Goal: Contribute content: Contribute content

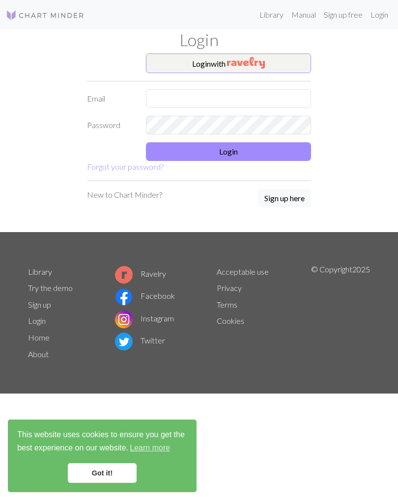
click at [263, 63] on img "button" at bounding box center [246, 63] width 38 height 12
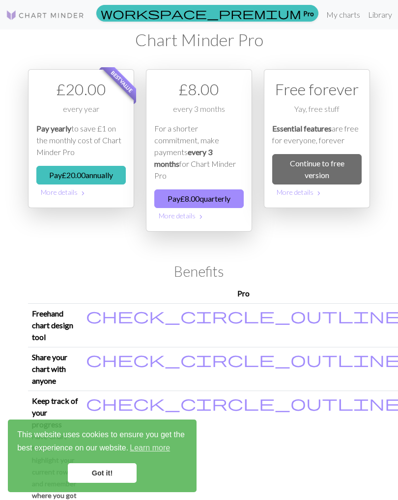
click at [322, 14] on link "My charts" at bounding box center [343, 15] width 42 height 20
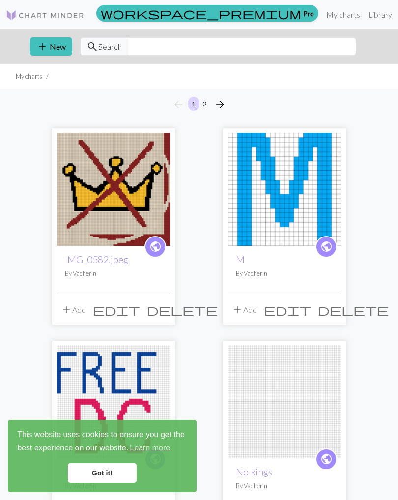
click at [47, 43] on span "add" at bounding box center [42, 47] width 12 height 14
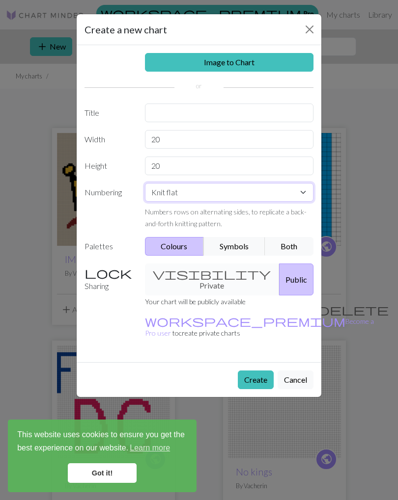
click at [283, 197] on select "Knit flat Knit in the round Lace knitting Cross stitch" at bounding box center [229, 192] width 169 height 19
select select "round"
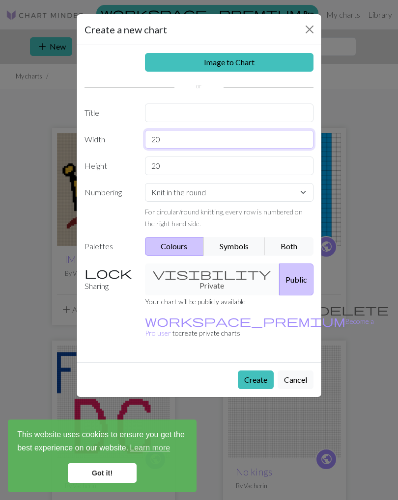
click at [176, 143] on input "20" at bounding box center [229, 139] width 169 height 19
type input "2"
type input "30"
click at [184, 163] on input "20" at bounding box center [229, 166] width 169 height 19
type input "2"
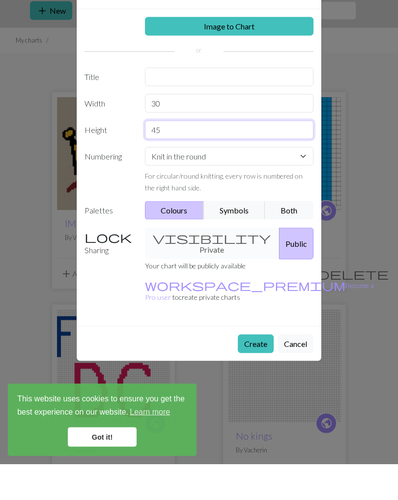
type input "45"
click at [167, 104] on input "text" at bounding box center [229, 113] width 169 height 19
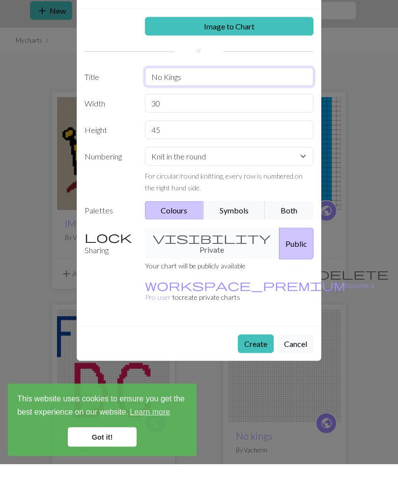
type input "No Kings"
click at [257, 371] on button "Create" at bounding box center [256, 380] width 36 height 19
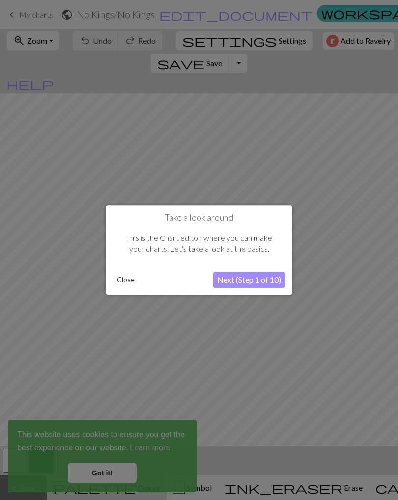
click at [264, 277] on button "Next (Step 1 of 10)" at bounding box center [249, 280] width 72 height 16
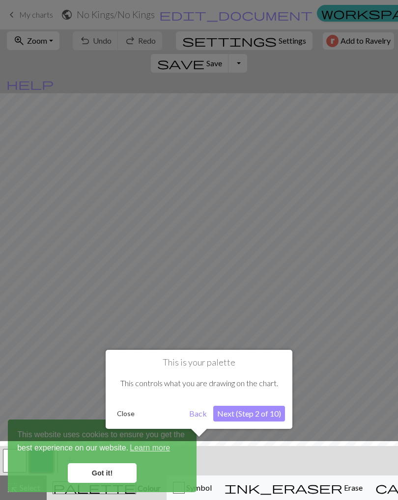
click at [270, 408] on button "Next (Step 2 of 10)" at bounding box center [249, 414] width 72 height 16
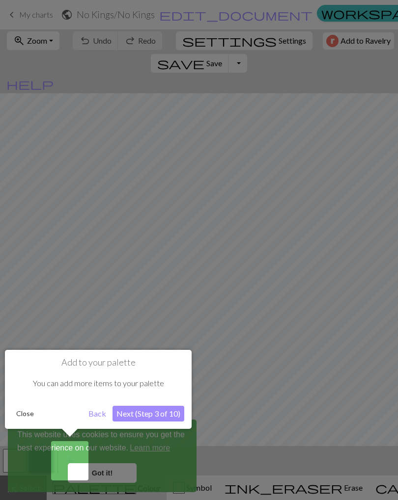
click at [163, 411] on button "Next (Step 3 of 10)" at bounding box center [148, 414] width 72 height 16
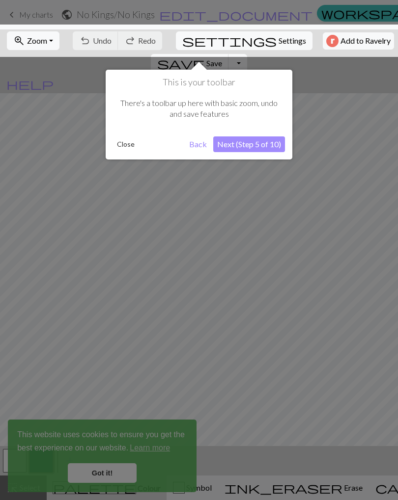
click at [270, 142] on button "Next (Step 5 of 10)" at bounding box center [249, 144] width 72 height 16
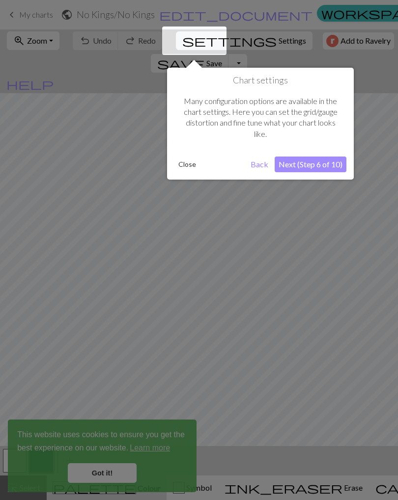
click at [331, 163] on button "Next (Step 6 of 10)" at bounding box center [310, 165] width 72 height 16
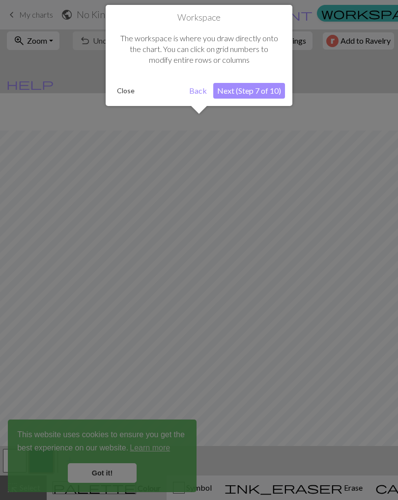
scroll to position [37, 0]
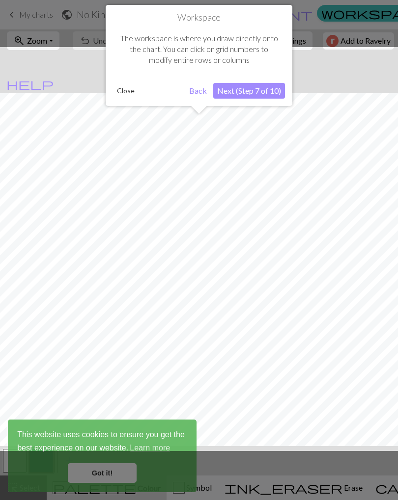
click at [267, 94] on button "Next (Step 7 of 10)" at bounding box center [249, 91] width 72 height 16
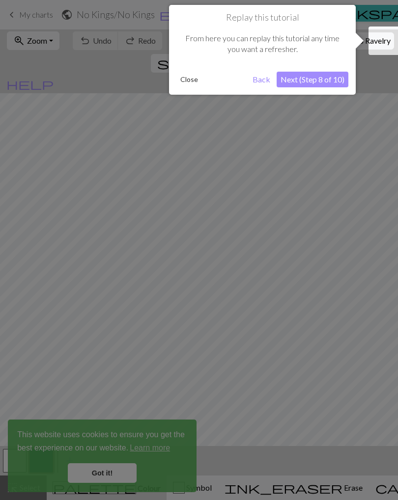
click at [260, 84] on button "Back" at bounding box center [261, 80] width 26 height 16
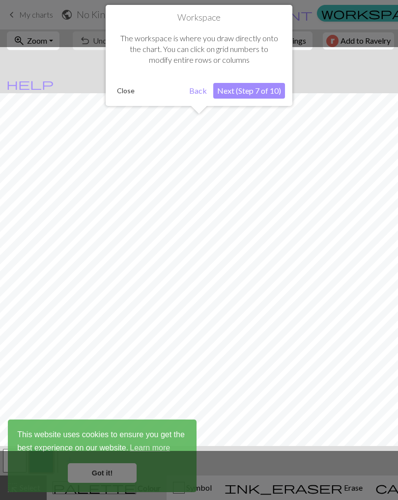
click at [253, 92] on button "Next (Step 7 of 10)" at bounding box center [249, 91] width 72 height 16
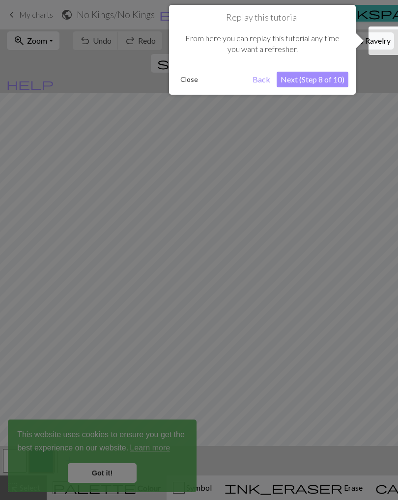
click at [324, 80] on button "Next (Step 8 of 10)" at bounding box center [312, 80] width 72 height 16
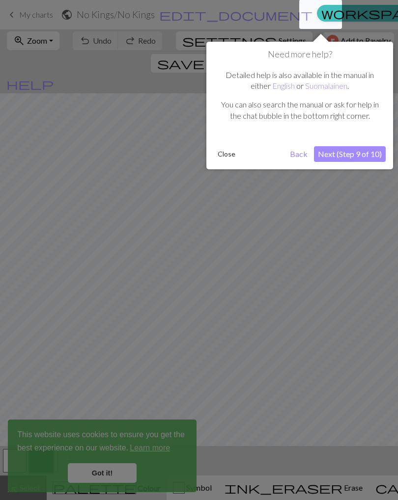
click at [335, 82] on link "Suomalainen" at bounding box center [326, 85] width 42 height 9
click at [289, 85] on link "English" at bounding box center [283, 85] width 23 height 9
click at [361, 150] on button "Next (Step 9 of 10)" at bounding box center [350, 154] width 72 height 16
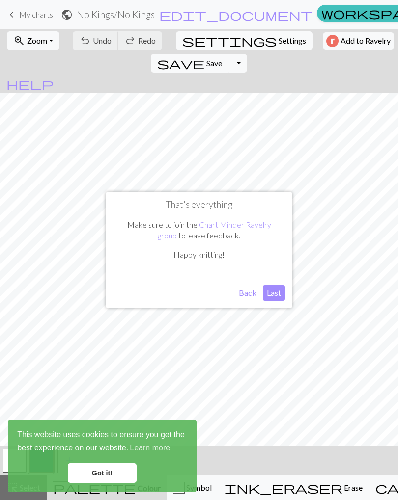
click at [280, 287] on button "Last" at bounding box center [274, 293] width 22 height 16
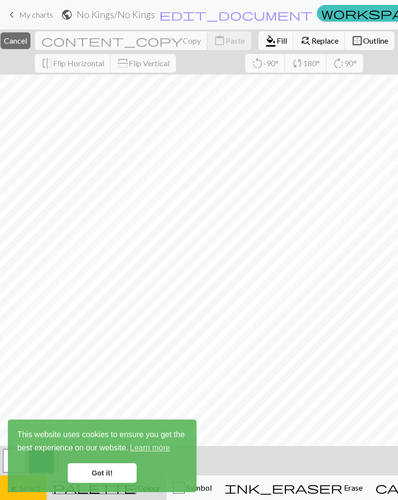
click at [109, 473] on link "Got it!" at bounding box center [102, 473] width 69 height 20
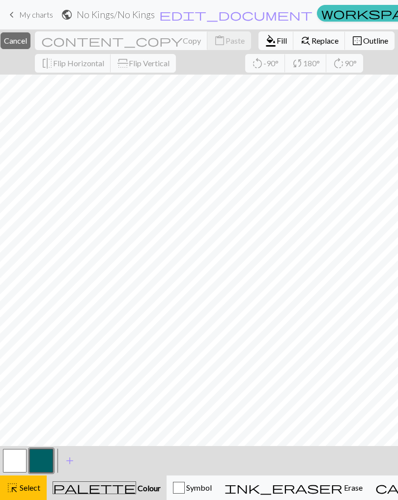
click at [136, 484] on span "Colour" at bounding box center [148, 488] width 25 height 9
click at [136, 489] on span "Colour" at bounding box center [148, 488] width 25 height 9
click at [19, 490] on span "Select" at bounding box center [29, 487] width 22 height 9
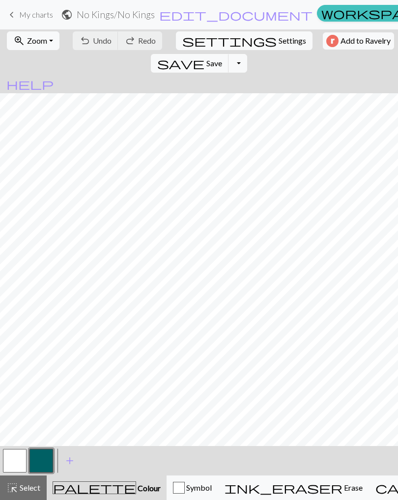
click at [37, 50] on button "zoom_in Zoom Zoom" at bounding box center [33, 40] width 53 height 19
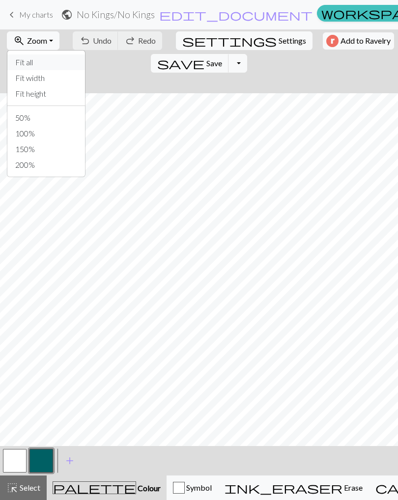
click at [31, 65] on button "Fit all" at bounding box center [46, 62] width 78 height 16
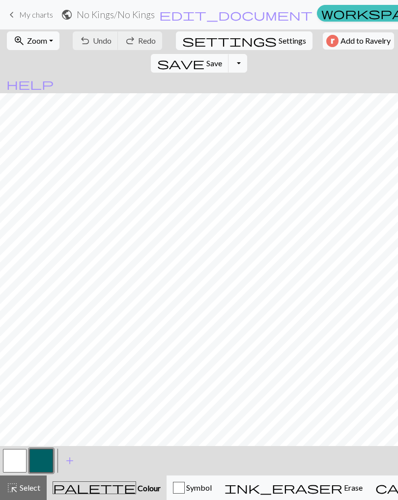
scroll to position [0, 0]
click at [193, 493] on div "Symbol" at bounding box center [192, 488] width 39 height 12
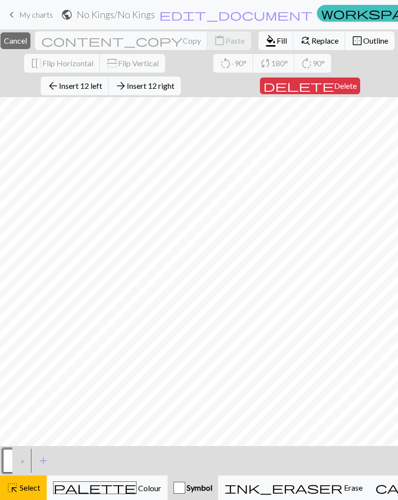
click at [100, 87] on span "Insert 12 left" at bounding box center [80, 85] width 43 height 9
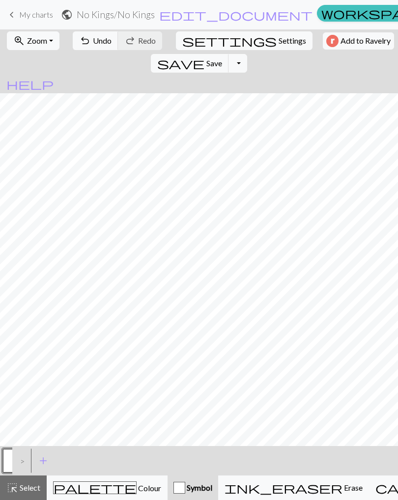
click at [38, 44] on span "Zoom" at bounding box center [37, 40] width 20 height 9
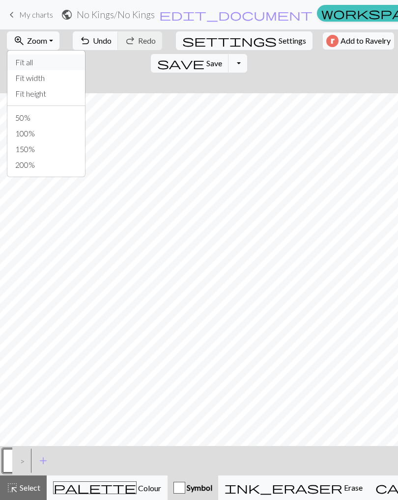
click at [34, 67] on button "Fit all" at bounding box center [46, 62] width 78 height 16
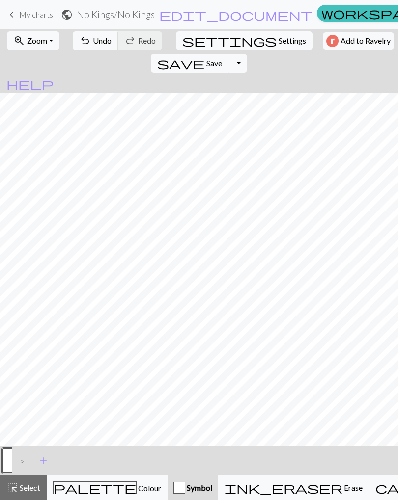
click at [136, 491] on span "Colour" at bounding box center [148, 488] width 25 height 9
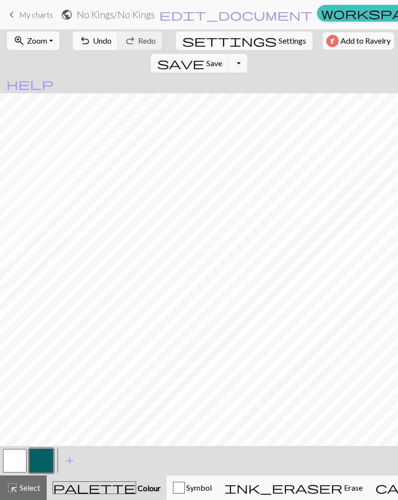
click at [95, 45] on span "Undo" at bounding box center [102, 40] width 19 height 9
click at [95, 44] on span "Undo" at bounding box center [102, 40] width 19 height 9
click at [95, 47] on button "undo Undo Undo" at bounding box center [96, 40] width 46 height 19
click at [94, 47] on div "undo Undo Undo redo Redo Redo" at bounding box center [117, 40] width 95 height 23
click at [96, 48] on div "undo Undo Undo redo Redo Redo" at bounding box center [117, 40] width 95 height 23
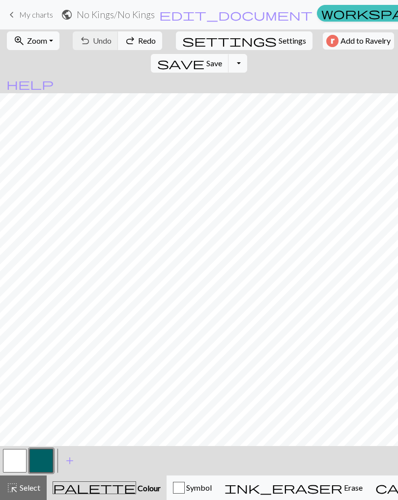
click at [118, 34] on button "redo Redo Redo" at bounding box center [140, 40] width 44 height 19
click at [17, 458] on button "button" at bounding box center [15, 461] width 24 height 24
click at [44, 460] on button "button" at bounding box center [41, 461] width 24 height 24
click at [93, 41] on span "Undo" at bounding box center [102, 40] width 19 height 9
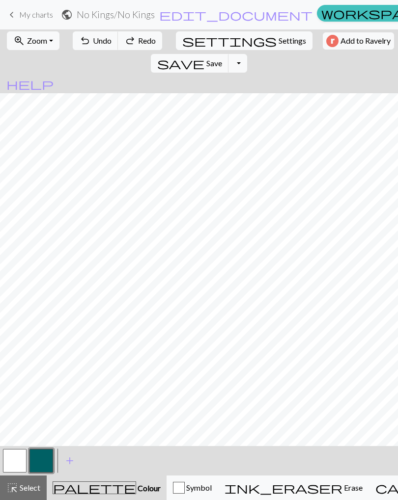
click at [93, 44] on span "Undo" at bounding box center [102, 40] width 19 height 9
click at [93, 46] on button "undo Undo Undo" at bounding box center [96, 40] width 46 height 19
click at [95, 43] on span "Undo" at bounding box center [102, 40] width 19 height 9
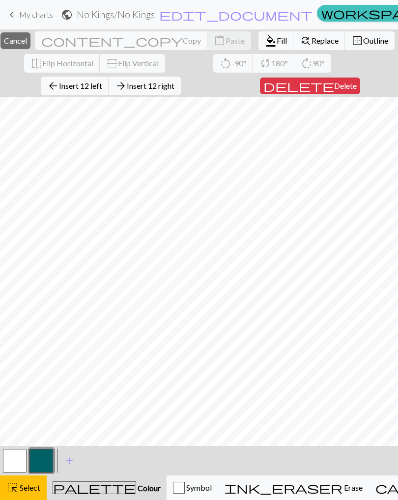
click at [94, 92] on button "arrow_back Insert 12 left" at bounding box center [75, 86] width 68 height 19
click at [95, 90] on span "Insert 6 left" at bounding box center [80, 85] width 39 height 9
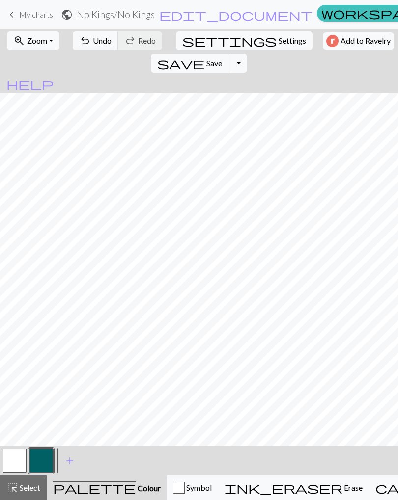
click at [41, 41] on span "Zoom" at bounding box center [37, 40] width 20 height 9
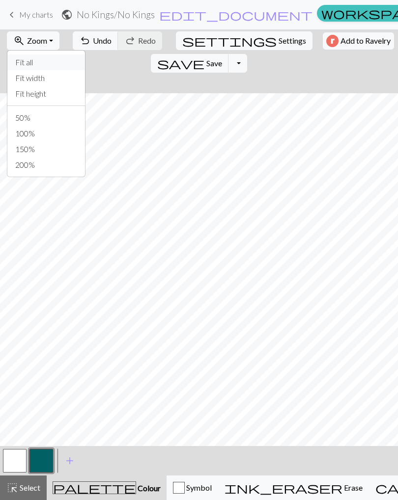
click at [31, 63] on button "Fit all" at bounding box center [46, 62] width 78 height 16
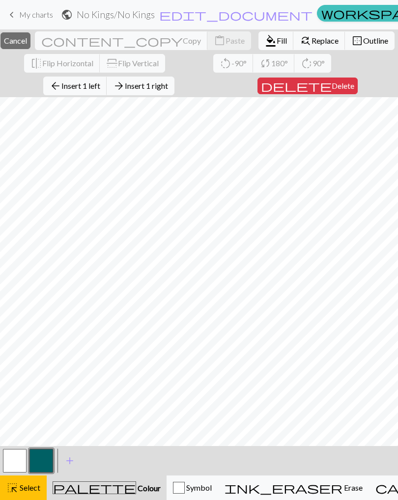
click at [100, 88] on span "Insert 1 left" at bounding box center [80, 85] width 39 height 9
click at [97, 85] on span "Insert 1 left" at bounding box center [80, 85] width 39 height 9
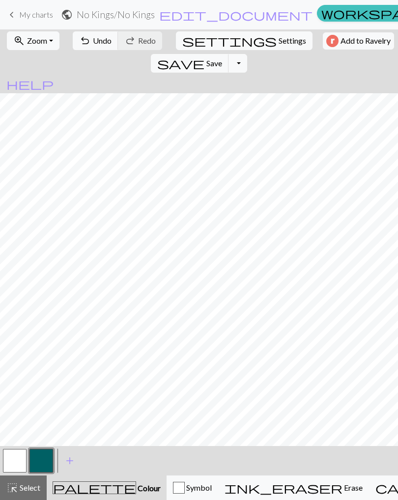
click at [14, 458] on button "button" at bounding box center [15, 461] width 24 height 24
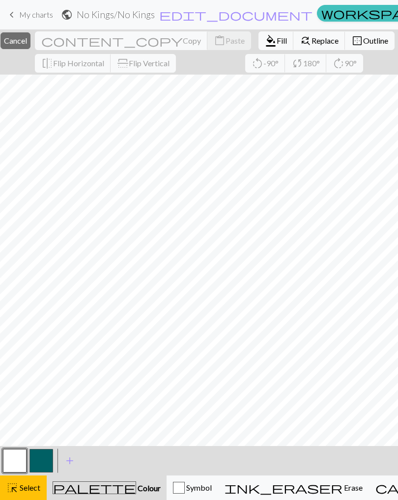
click at [32, 489] on span "Select" at bounding box center [29, 487] width 22 height 9
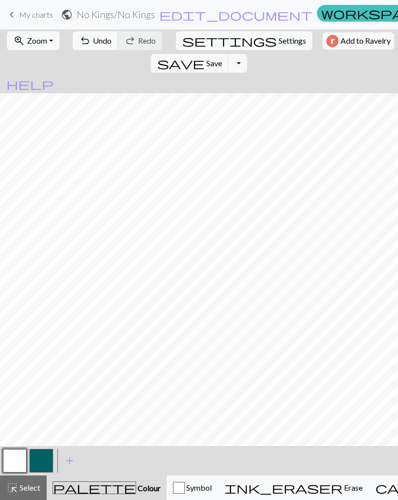
click at [37, 458] on button "button" at bounding box center [41, 461] width 24 height 24
click at [24, 459] on button "button" at bounding box center [15, 461] width 24 height 24
click at [46, 467] on button "button" at bounding box center [41, 461] width 24 height 24
click at [17, 457] on button "button" at bounding box center [15, 461] width 24 height 24
click at [48, 457] on button "button" at bounding box center [41, 461] width 24 height 24
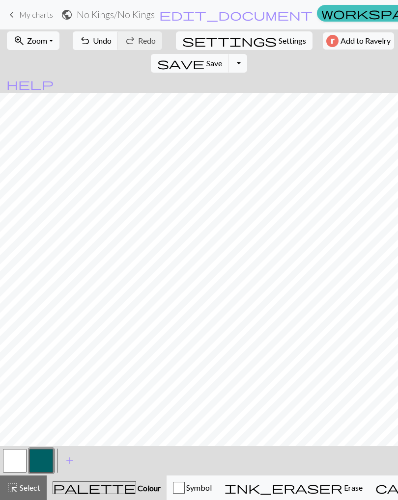
click at [17, 460] on button "button" at bounding box center [15, 461] width 24 height 24
click at [47, 460] on button "button" at bounding box center [41, 461] width 24 height 24
click at [16, 461] on button "button" at bounding box center [15, 461] width 24 height 24
click at [44, 458] on button "button" at bounding box center [41, 461] width 24 height 24
click at [15, 456] on button "button" at bounding box center [15, 461] width 24 height 24
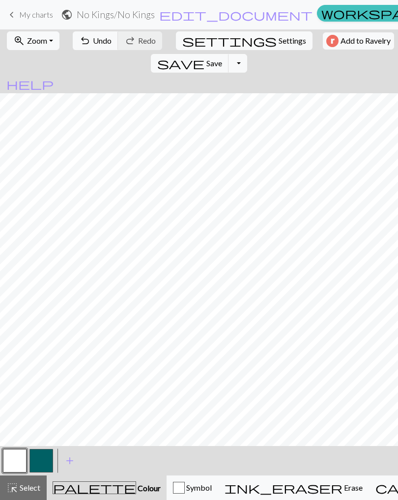
click at [42, 460] on button "button" at bounding box center [41, 461] width 24 height 24
click at [14, 461] on button "button" at bounding box center [15, 461] width 24 height 24
click at [39, 456] on button "button" at bounding box center [41, 461] width 24 height 24
click at [18, 458] on button "button" at bounding box center [15, 461] width 24 height 24
click at [48, 463] on button "button" at bounding box center [41, 461] width 24 height 24
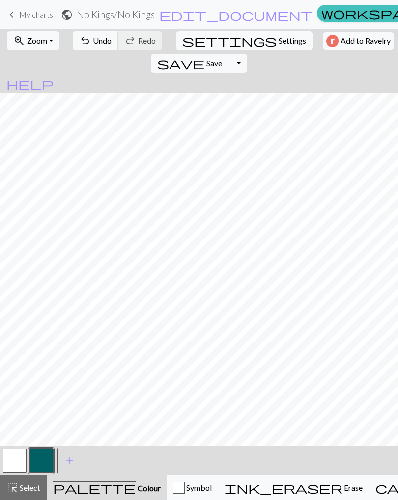
click at [10, 460] on button "button" at bounding box center [15, 461] width 24 height 24
click at [43, 460] on button "button" at bounding box center [41, 461] width 24 height 24
click at [7, 460] on button "button" at bounding box center [15, 461] width 24 height 24
click at [40, 460] on button "button" at bounding box center [41, 461] width 24 height 24
click at [12, 458] on button "button" at bounding box center [15, 461] width 24 height 24
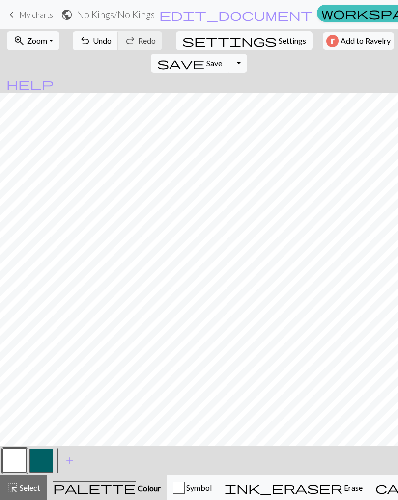
click at [42, 460] on button "button" at bounding box center [41, 461] width 24 height 24
click at [15, 458] on button "button" at bounding box center [15, 461] width 24 height 24
click at [39, 460] on button "button" at bounding box center [41, 461] width 24 height 24
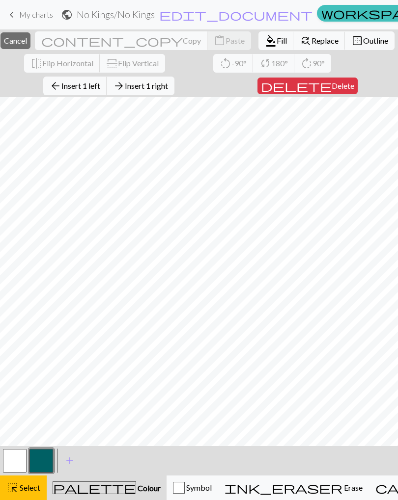
click at [100, 84] on span "Insert 1 left" at bounding box center [80, 85] width 39 height 9
click at [99, 86] on span "Insert 1 left" at bounding box center [80, 85] width 39 height 9
click at [100, 83] on span "Insert 1 left" at bounding box center [80, 85] width 39 height 9
click at [100, 85] on span "Insert 1 left" at bounding box center [80, 85] width 39 height 9
click at [145, 87] on span "Insert 1 right" at bounding box center [146, 85] width 43 height 9
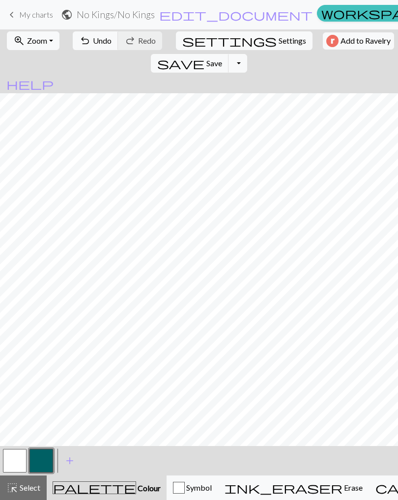
click at [14, 456] on button "button" at bounding box center [15, 461] width 24 height 24
click at [47, 465] on button "button" at bounding box center [41, 461] width 24 height 24
click at [16, 459] on button "button" at bounding box center [15, 461] width 24 height 24
click at [42, 458] on button "button" at bounding box center [41, 461] width 24 height 24
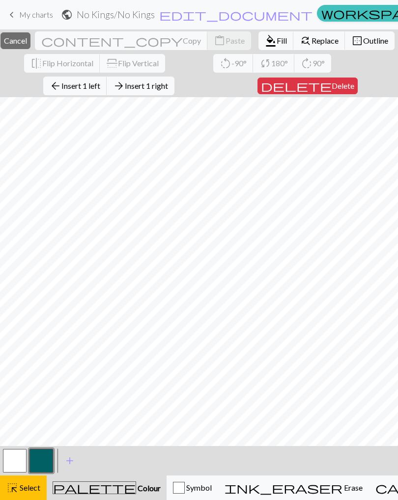
click at [100, 87] on span "Insert 1 left" at bounding box center [80, 85] width 39 height 9
click at [100, 86] on span "Insert 1 left" at bounding box center [80, 85] width 39 height 9
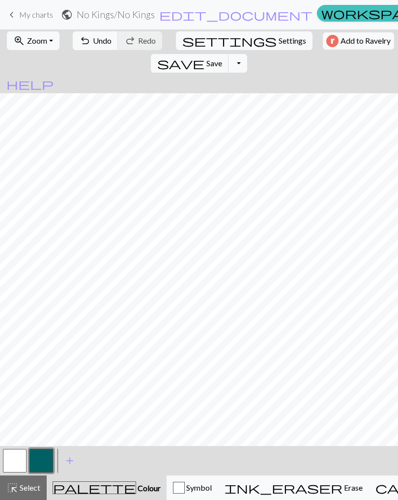
click at [46, 40] on button "zoom_in Zoom Zoom" at bounding box center [33, 40] width 53 height 19
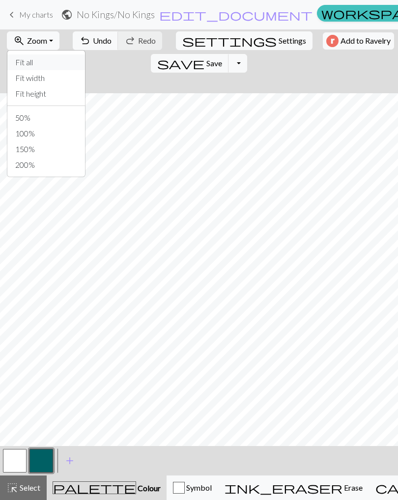
click at [43, 66] on button "Fit all" at bounding box center [46, 62] width 78 height 16
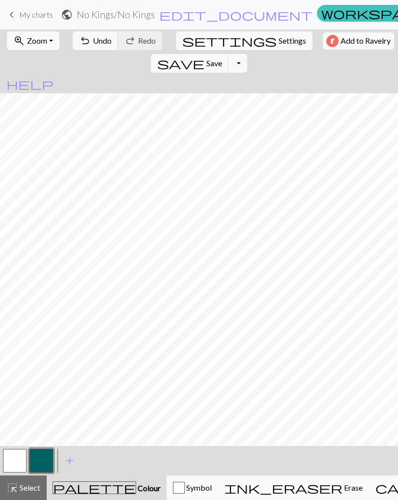
click at [8, 461] on button "button" at bounding box center [15, 461] width 24 height 24
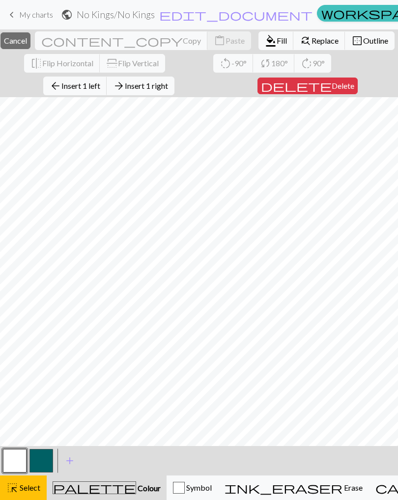
click at [100, 86] on span "Insert 1 left" at bounding box center [80, 85] width 39 height 9
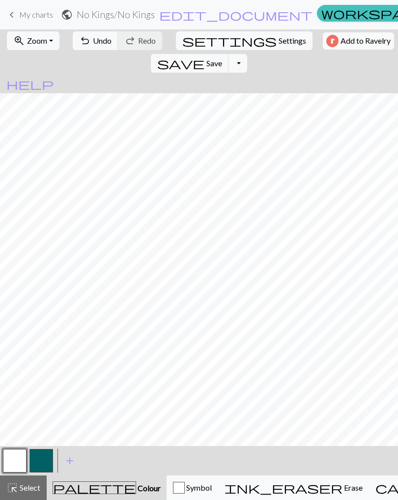
click at [40, 461] on button "button" at bounding box center [41, 461] width 24 height 24
click at [13, 458] on button "button" at bounding box center [15, 461] width 24 height 24
click at [36, 461] on button "button" at bounding box center [41, 461] width 24 height 24
click at [204, 56] on span "save" at bounding box center [180, 63] width 47 height 14
click at [37, 22] on link "keyboard_arrow_left My charts" at bounding box center [29, 14] width 47 height 17
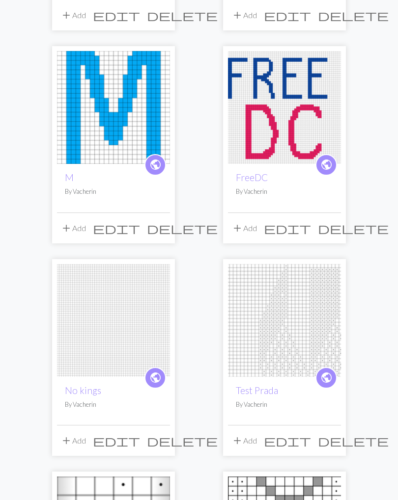
scroll to position [348, 0]
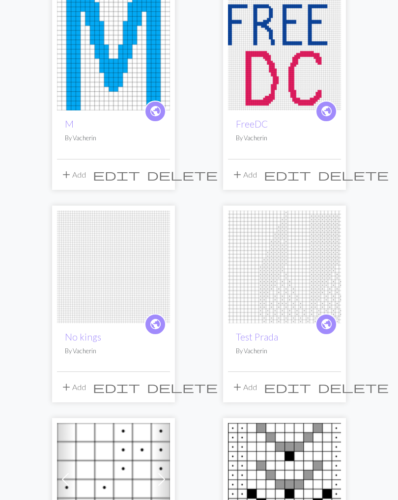
click at [140, 388] on span "edit" at bounding box center [116, 387] width 47 height 14
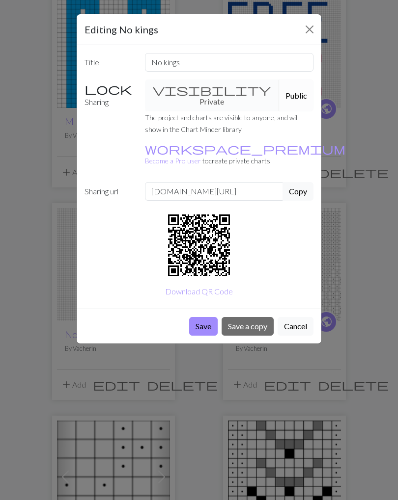
scroll to position [350, 0]
click at [309, 23] on button "Close" at bounding box center [309, 30] width 16 height 16
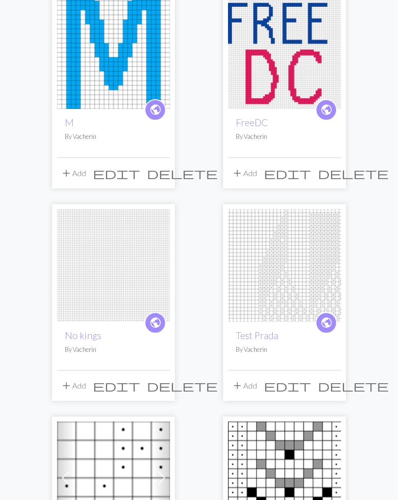
click at [111, 287] on img at bounding box center [113, 265] width 113 height 113
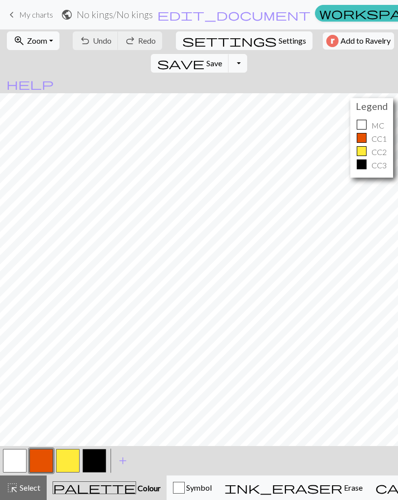
click at [45, 41] on button "zoom_in Zoom Zoom" at bounding box center [33, 40] width 53 height 19
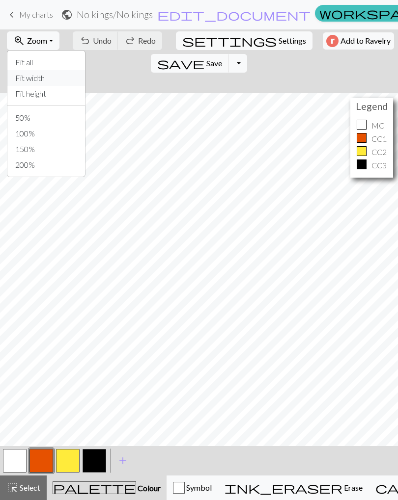
click at [38, 70] on button "Fit width" at bounding box center [46, 78] width 78 height 16
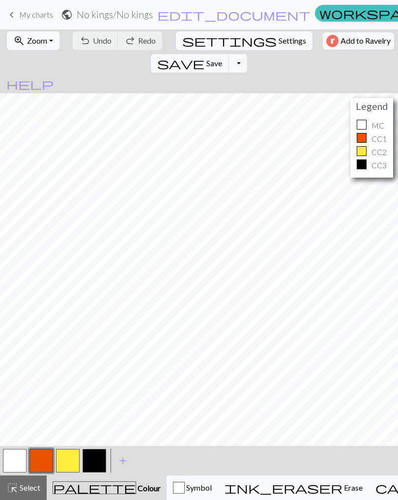
click at [68, 466] on button "button" at bounding box center [68, 461] width 24 height 24
click at [22, 458] on button "button" at bounding box center [15, 461] width 24 height 24
click at [70, 460] on button "button" at bounding box center [68, 461] width 24 height 24
click at [20, 456] on button "button" at bounding box center [15, 461] width 24 height 24
click at [77, 457] on button "button" at bounding box center [68, 461] width 24 height 24
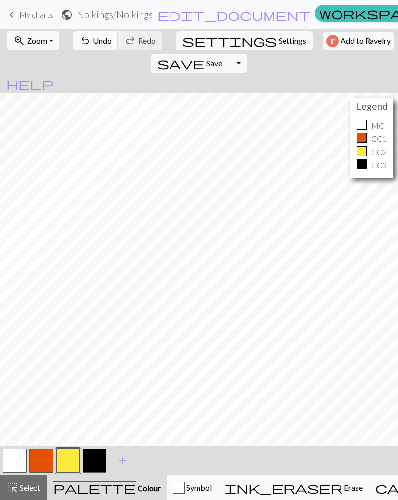
click at [10, 463] on button "button" at bounding box center [15, 461] width 24 height 24
click at [72, 462] on button "button" at bounding box center [68, 461] width 24 height 24
click at [18, 454] on button "button" at bounding box center [15, 461] width 24 height 24
click at [22, 453] on button "button" at bounding box center [15, 461] width 24 height 24
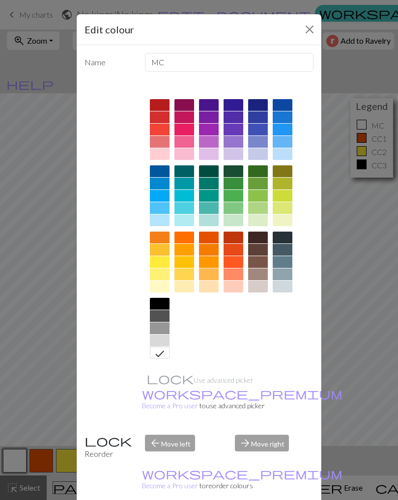
click at [54, 364] on div "Edit colour Name MC Use advanced picker workspace_premium Become a Pro user to …" at bounding box center [199, 250] width 398 height 500
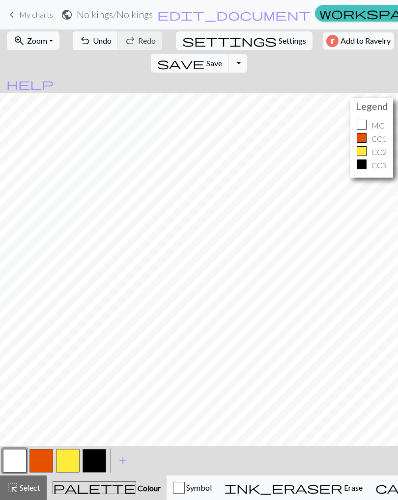
click at [69, 461] on button "button" at bounding box center [68, 461] width 24 height 24
click at [16, 456] on button "button" at bounding box center [15, 461] width 24 height 24
click at [44, 462] on button "button" at bounding box center [41, 461] width 24 height 24
click at [73, 465] on button "button" at bounding box center [68, 461] width 24 height 24
click at [43, 462] on button "button" at bounding box center [41, 461] width 24 height 24
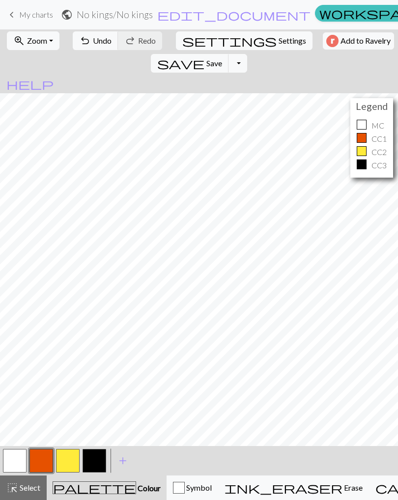
click at [70, 462] on button "button" at bounding box center [68, 461] width 24 height 24
click at [19, 460] on button "button" at bounding box center [15, 461] width 24 height 24
click at [71, 461] on button "button" at bounding box center [68, 461] width 24 height 24
click at [15, 460] on button "button" at bounding box center [15, 461] width 24 height 24
click at [93, 463] on button "button" at bounding box center [94, 461] width 24 height 24
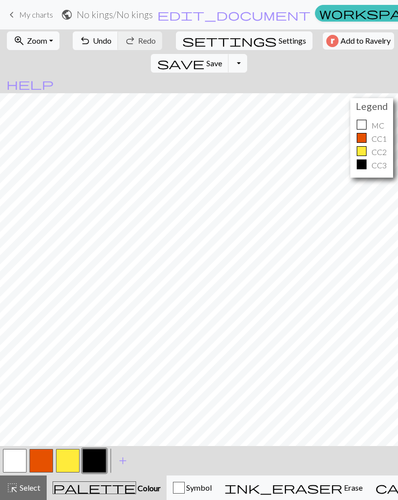
click at [75, 457] on button "button" at bounding box center [68, 461] width 24 height 24
click at [48, 459] on button "button" at bounding box center [41, 461] width 24 height 24
click at [16, 457] on button "button" at bounding box center [15, 461] width 24 height 24
click at [97, 461] on button "button" at bounding box center [94, 461] width 24 height 24
click at [16, 466] on button "button" at bounding box center [15, 461] width 24 height 24
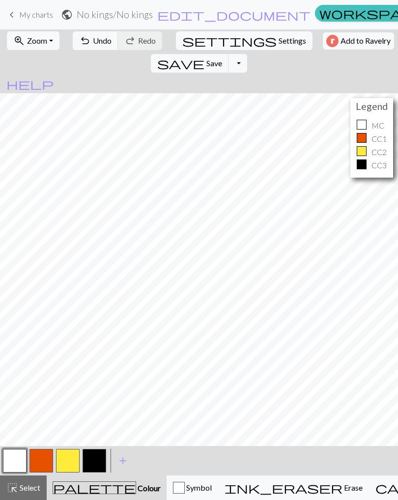
click at [69, 459] on button "button" at bounding box center [68, 461] width 24 height 24
click at [72, 459] on button "button" at bounding box center [68, 461] width 24 height 24
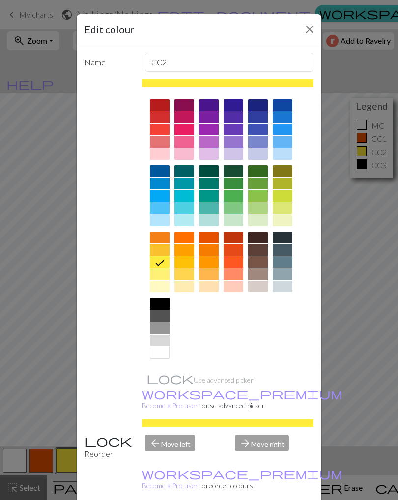
click at [367, 325] on div "Edit colour Name CC2 Use advanced picker workspace_premium Become a Pro user to…" at bounding box center [199, 250] width 398 height 500
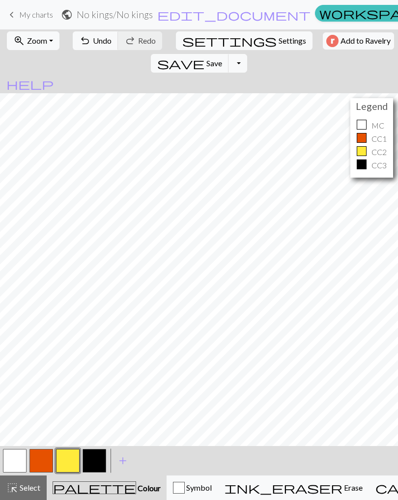
click at [96, 464] on button "button" at bounding box center [94, 461] width 24 height 24
click at [68, 466] on button "button" at bounding box center [68, 461] width 24 height 24
click at [99, 462] on button "button" at bounding box center [94, 461] width 24 height 24
click at [68, 460] on button "button" at bounding box center [68, 461] width 24 height 24
click at [73, 458] on button "button" at bounding box center [68, 461] width 24 height 24
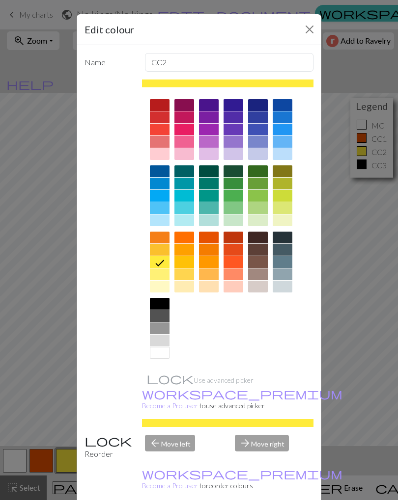
click at [54, 425] on div "Edit colour Name CC2 Use advanced picker workspace_premium Become a Pro user to…" at bounding box center [199, 250] width 398 height 500
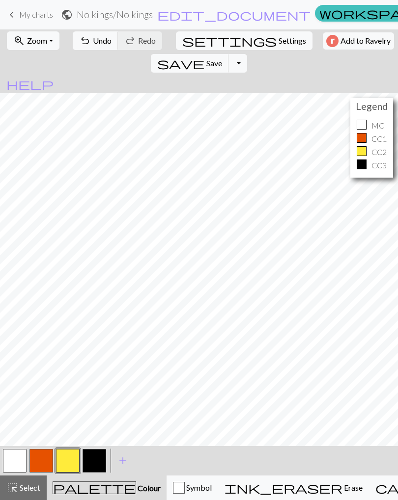
click at [93, 461] on button "button" at bounding box center [94, 461] width 24 height 24
click at [18, 457] on button "button" at bounding box center [15, 461] width 24 height 24
click at [93, 458] on button "button" at bounding box center [94, 461] width 24 height 24
click at [15, 458] on button "button" at bounding box center [15, 461] width 24 height 24
click at [60, 462] on button "button" at bounding box center [68, 461] width 24 height 24
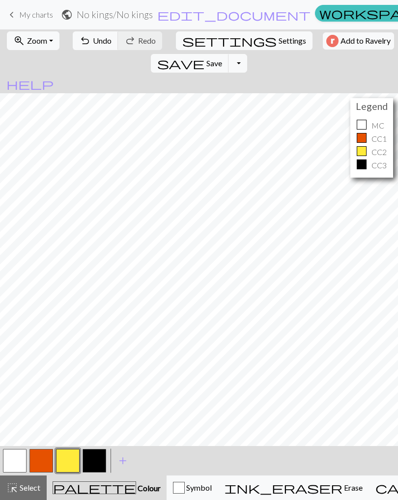
click at [222, 58] on span "Save" at bounding box center [214, 62] width 16 height 9
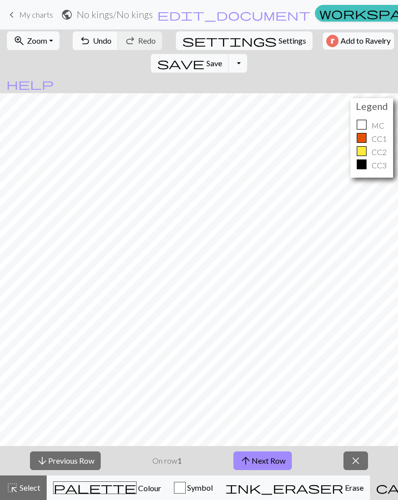
click at [29, 488] on span "Select" at bounding box center [29, 487] width 22 height 9
click at [81, 485] on span "palette" at bounding box center [95, 488] width 82 height 14
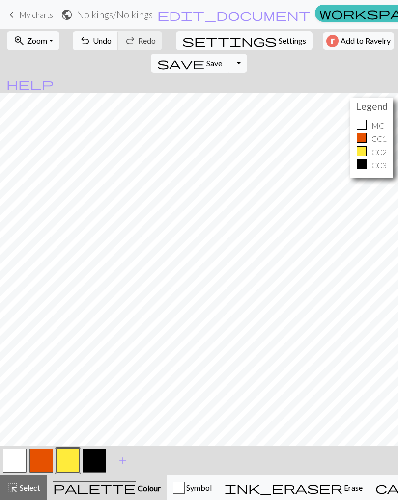
click at [28, 489] on span "Select" at bounding box center [29, 487] width 22 height 9
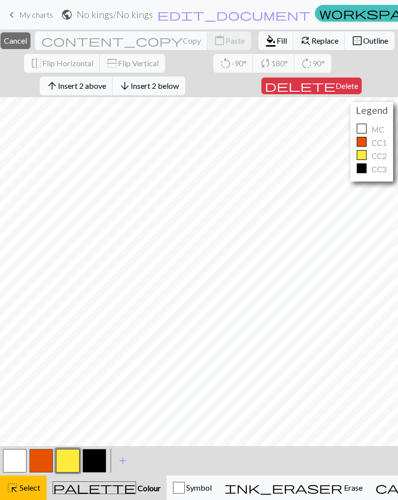
click at [332, 91] on button "delete Delete" at bounding box center [311, 86] width 100 height 17
click at [335, 86] on span "Delete" at bounding box center [346, 85] width 23 height 9
click at [335, 88] on span "Delete" at bounding box center [346, 85] width 23 height 9
click at [335, 84] on span "Delete" at bounding box center [346, 85] width 23 height 9
click at [328, 94] on button "delete Delete" at bounding box center [307, 86] width 100 height 17
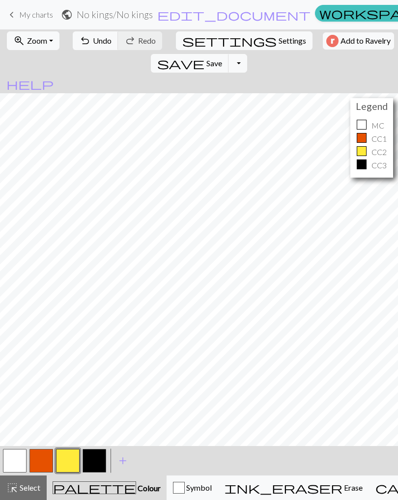
click at [30, 490] on span "Select" at bounding box center [29, 487] width 22 height 9
click at [20, 461] on button "button" at bounding box center [15, 461] width 24 height 24
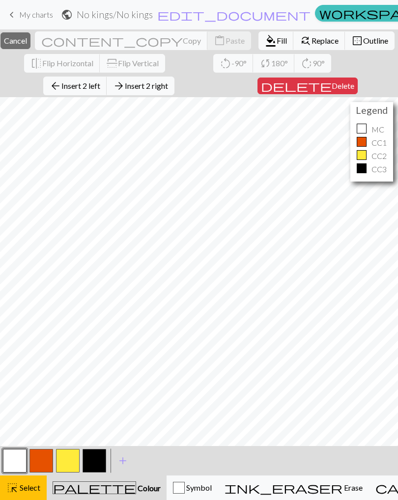
click at [331, 90] on span "Delete" at bounding box center [342, 85] width 23 height 9
click at [317, 93] on button "delete Delete" at bounding box center [307, 86] width 100 height 17
click at [331, 89] on span "Delete" at bounding box center [342, 85] width 23 height 9
click at [331, 88] on span "Delete" at bounding box center [342, 85] width 23 height 9
click at [331, 90] on span "Delete" at bounding box center [342, 85] width 23 height 9
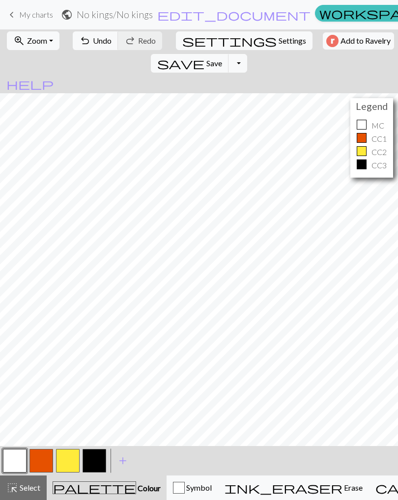
click at [229, 54] on button "save Save Save" at bounding box center [190, 63] width 78 height 19
